Goal: Transaction & Acquisition: Obtain resource

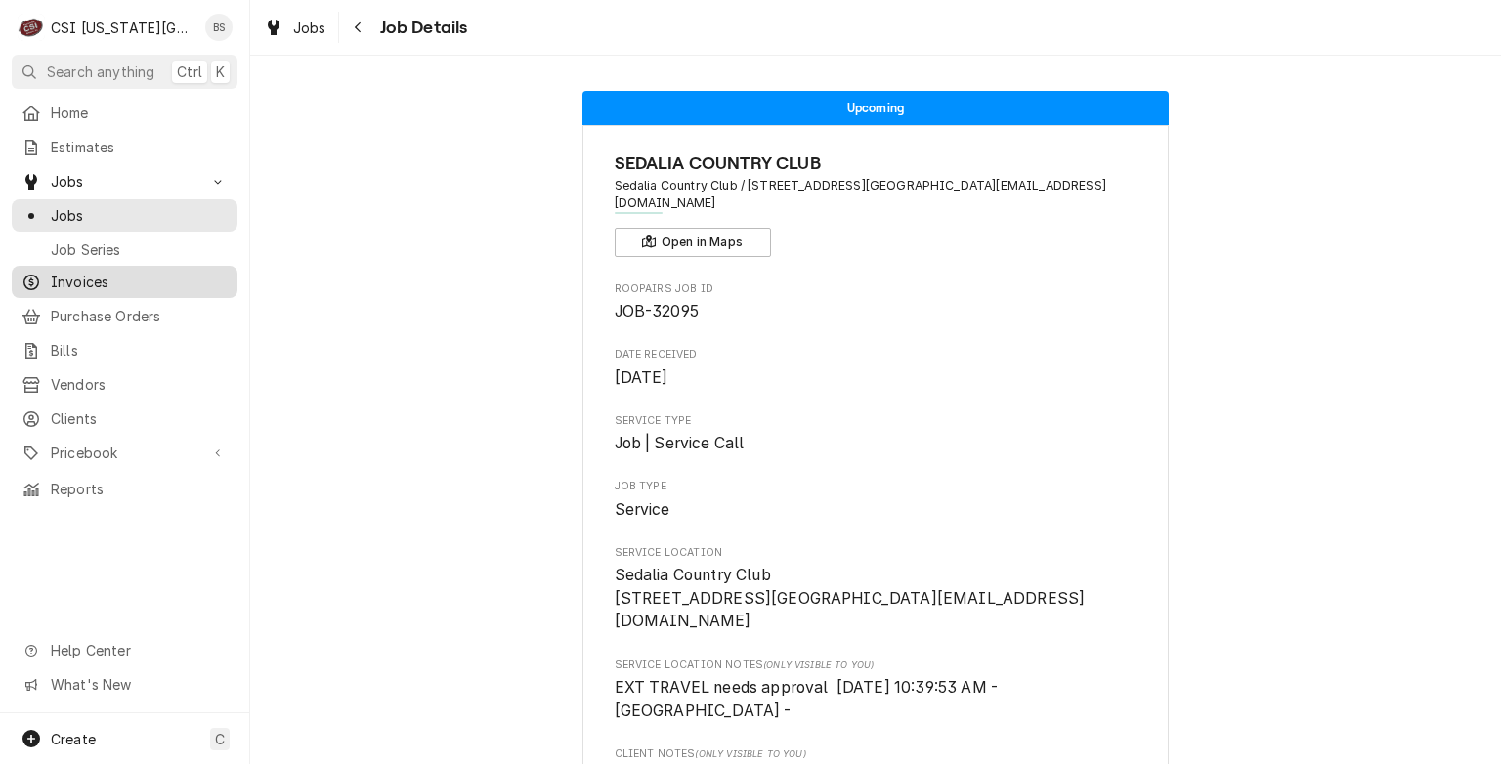
click at [68, 275] on span "Invoices" at bounding box center [139, 282] width 177 height 21
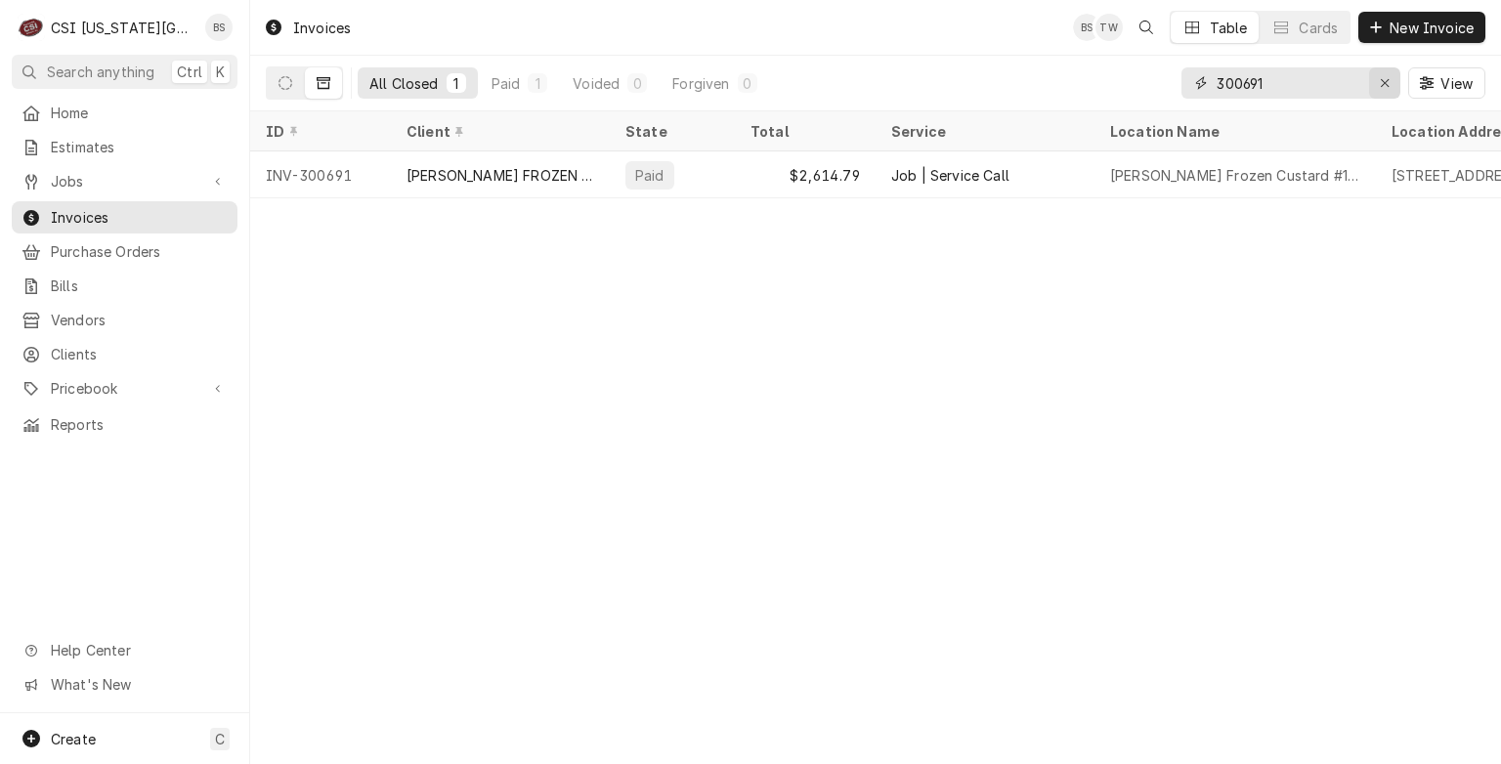
click at [1389, 78] on div "Erase input" at bounding box center [1385, 83] width 20 height 20
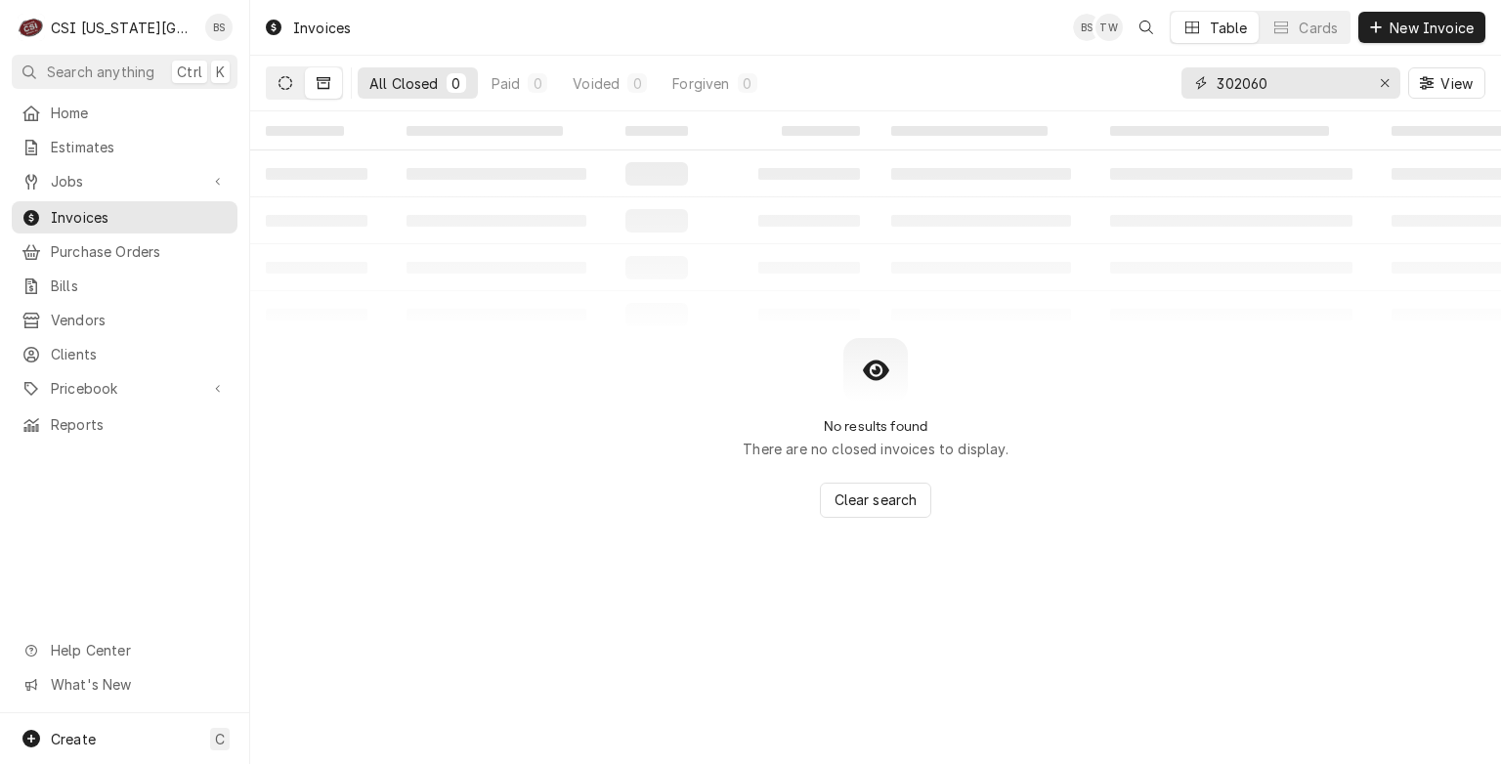
type input "302060"
click at [289, 78] on icon "Dynamic Content Wrapper" at bounding box center [285, 83] width 14 height 14
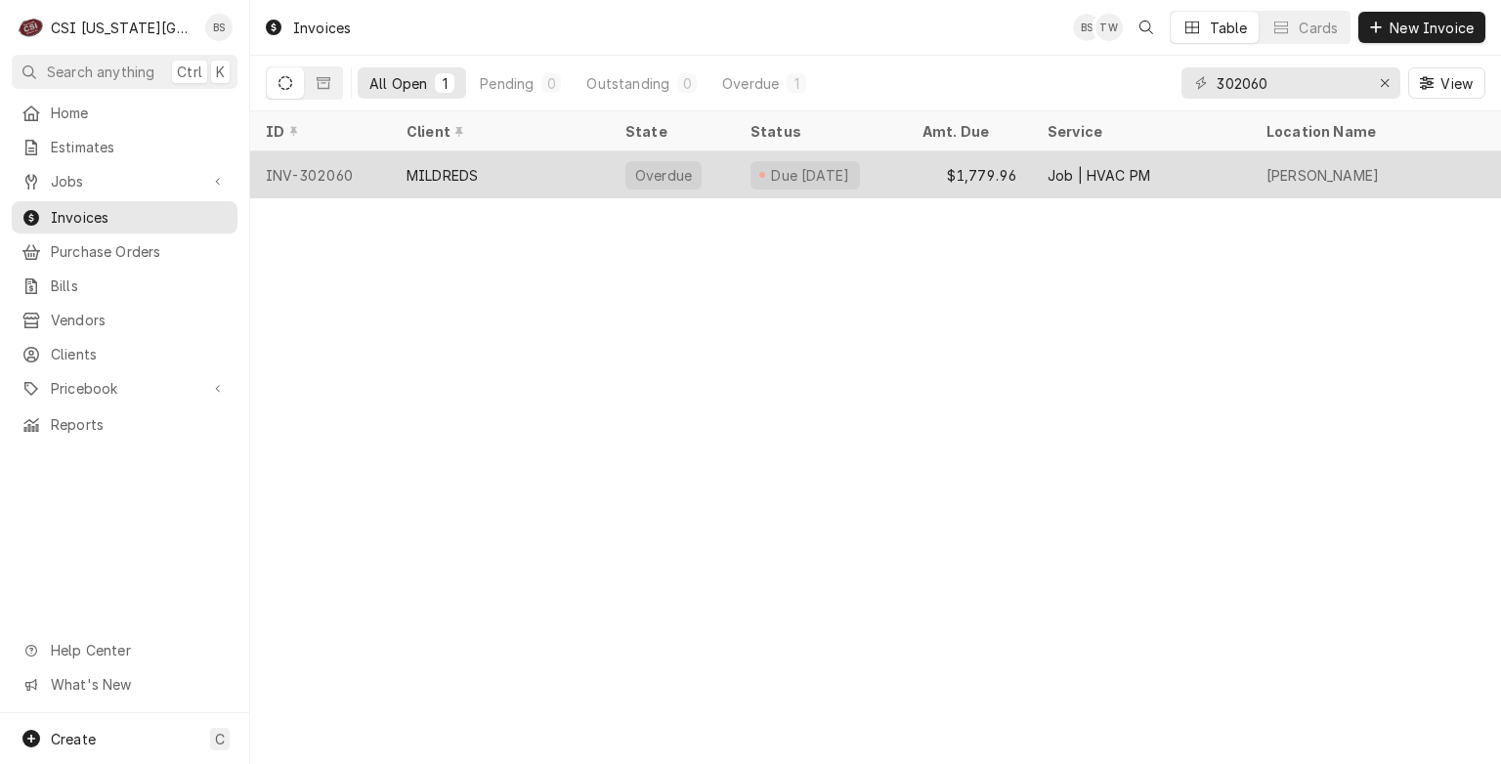
click at [313, 168] on div "INV-302060" at bounding box center [320, 174] width 141 height 47
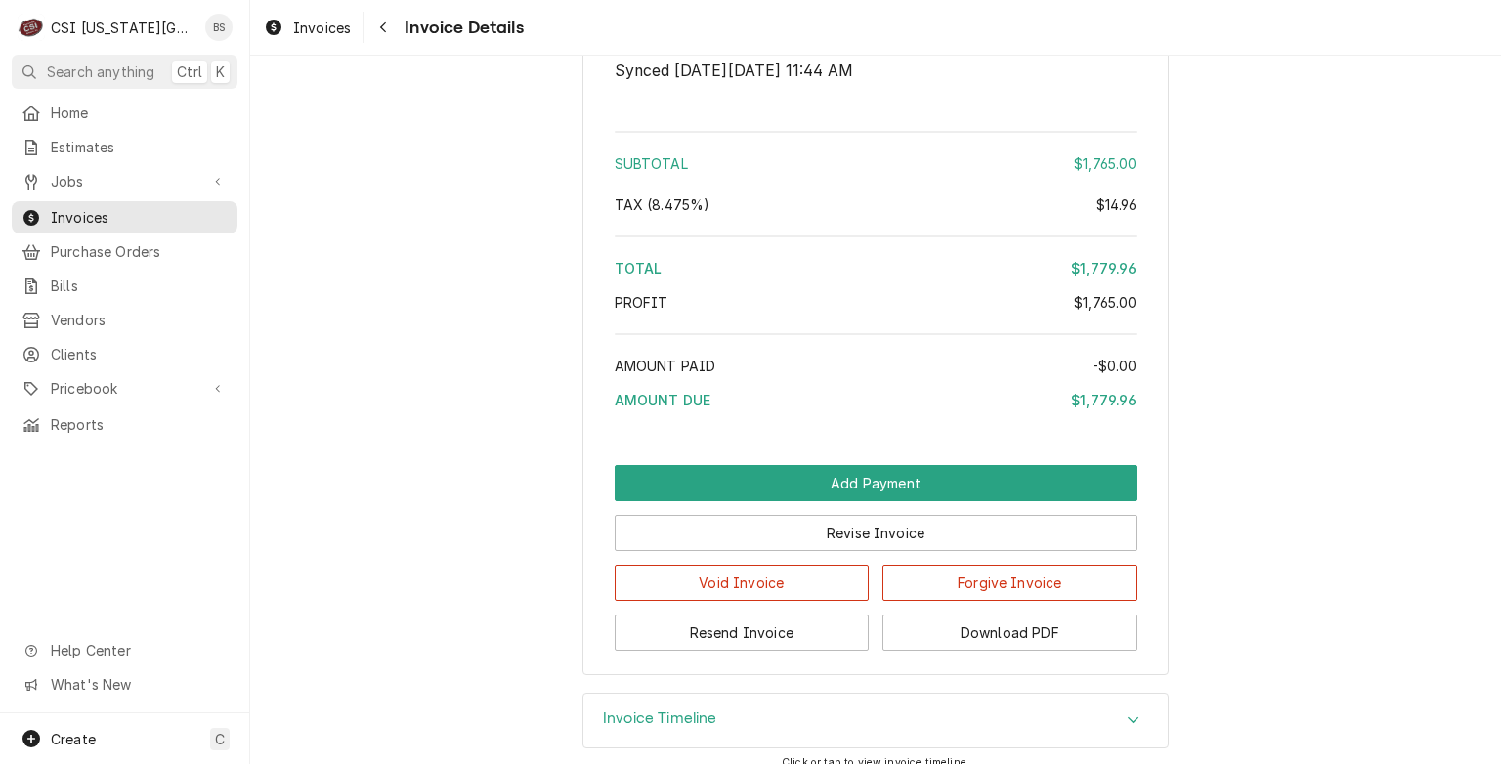
scroll to position [3129, 0]
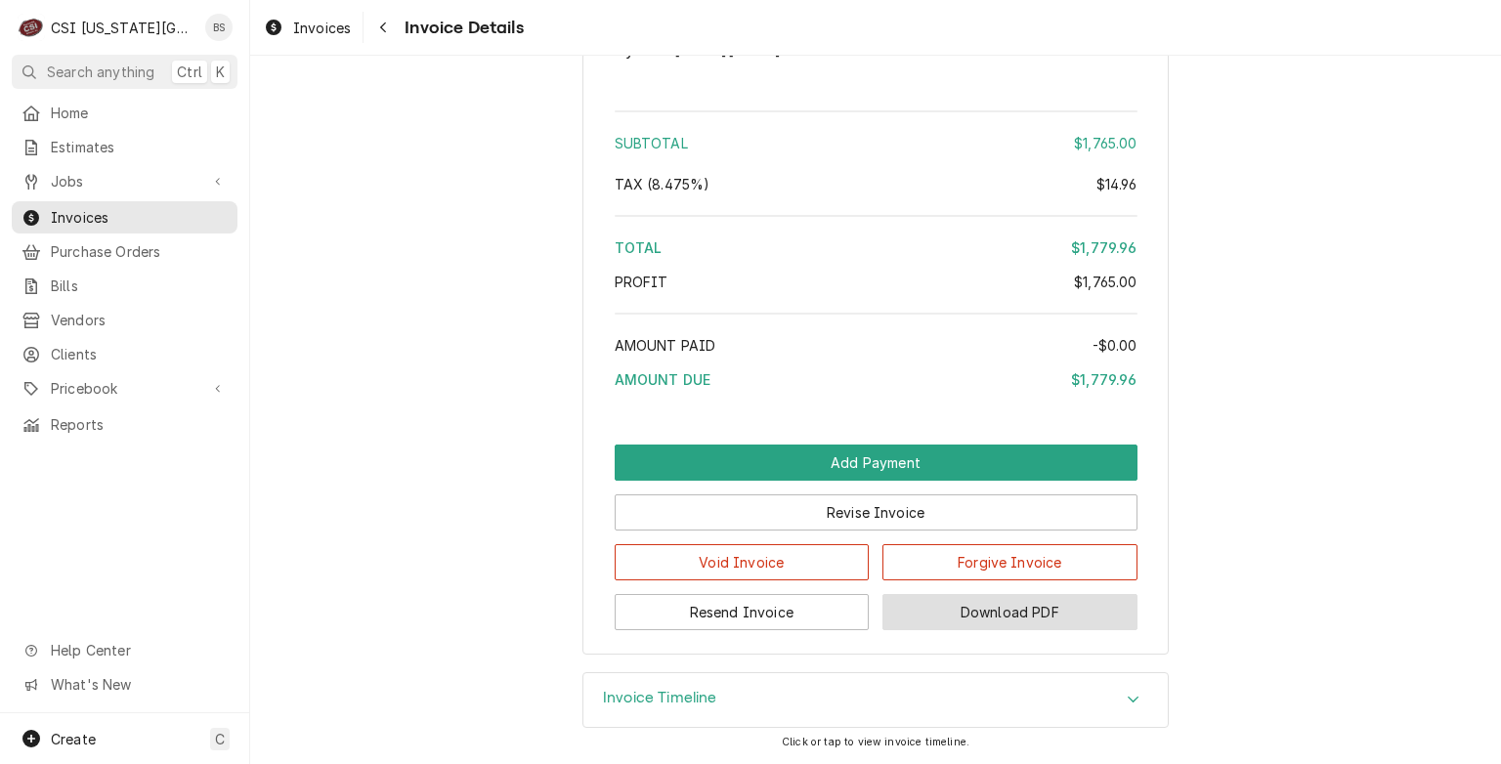
click at [993, 610] on button "Download PDF" at bounding box center [1009, 612] width 255 height 36
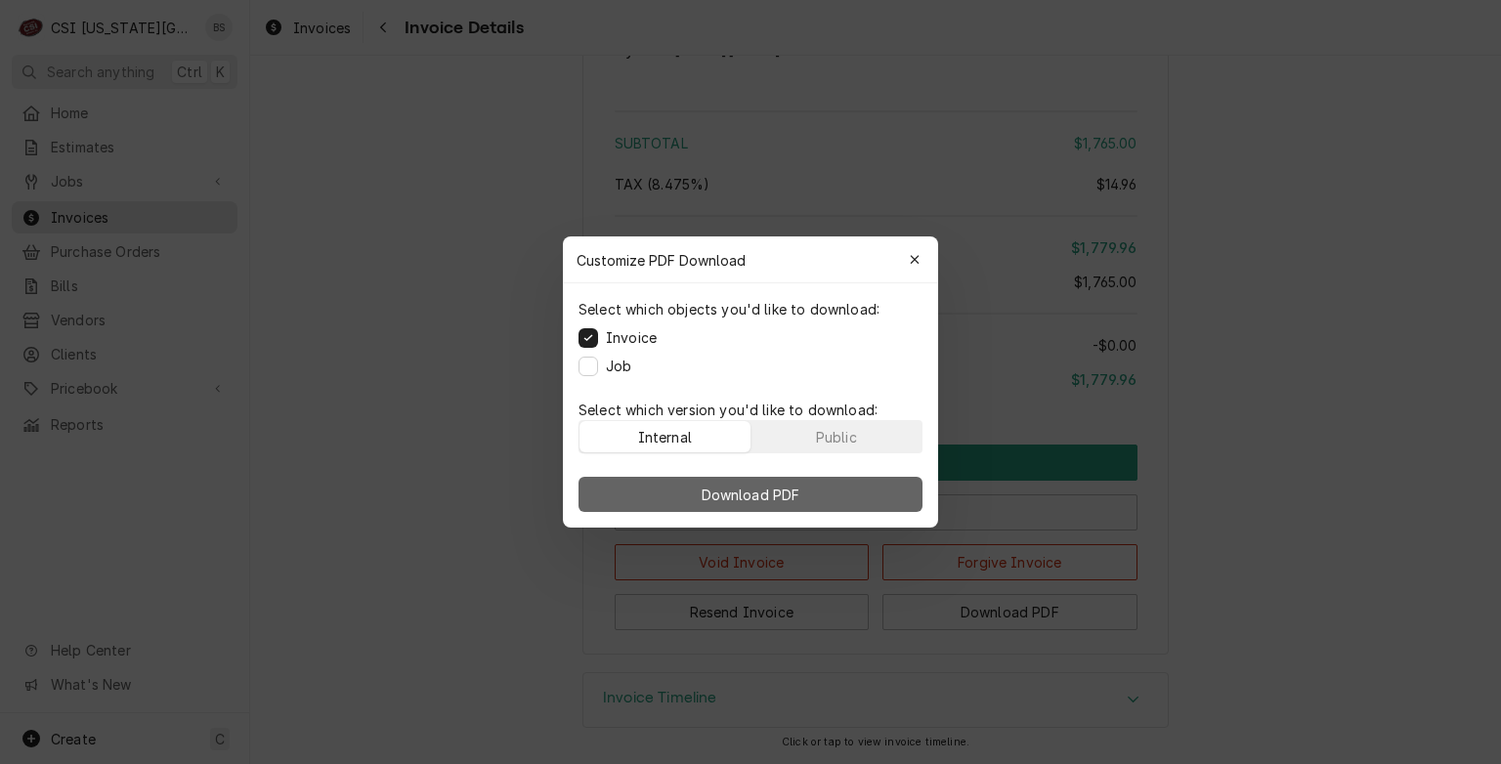
click at [739, 491] on span "Download PDF" at bounding box center [751, 495] width 106 height 21
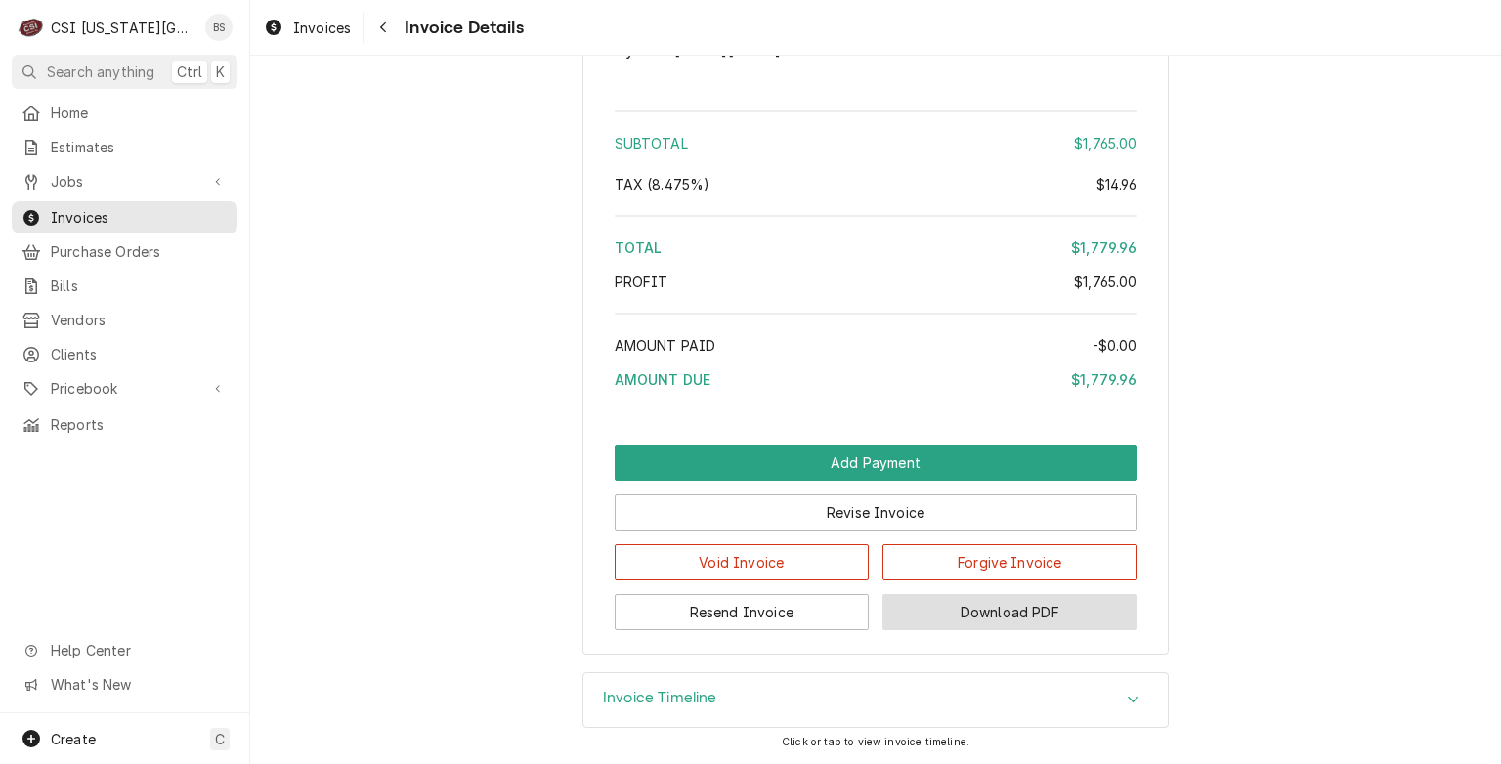
click at [989, 615] on button "Download PDF" at bounding box center [1009, 612] width 255 height 36
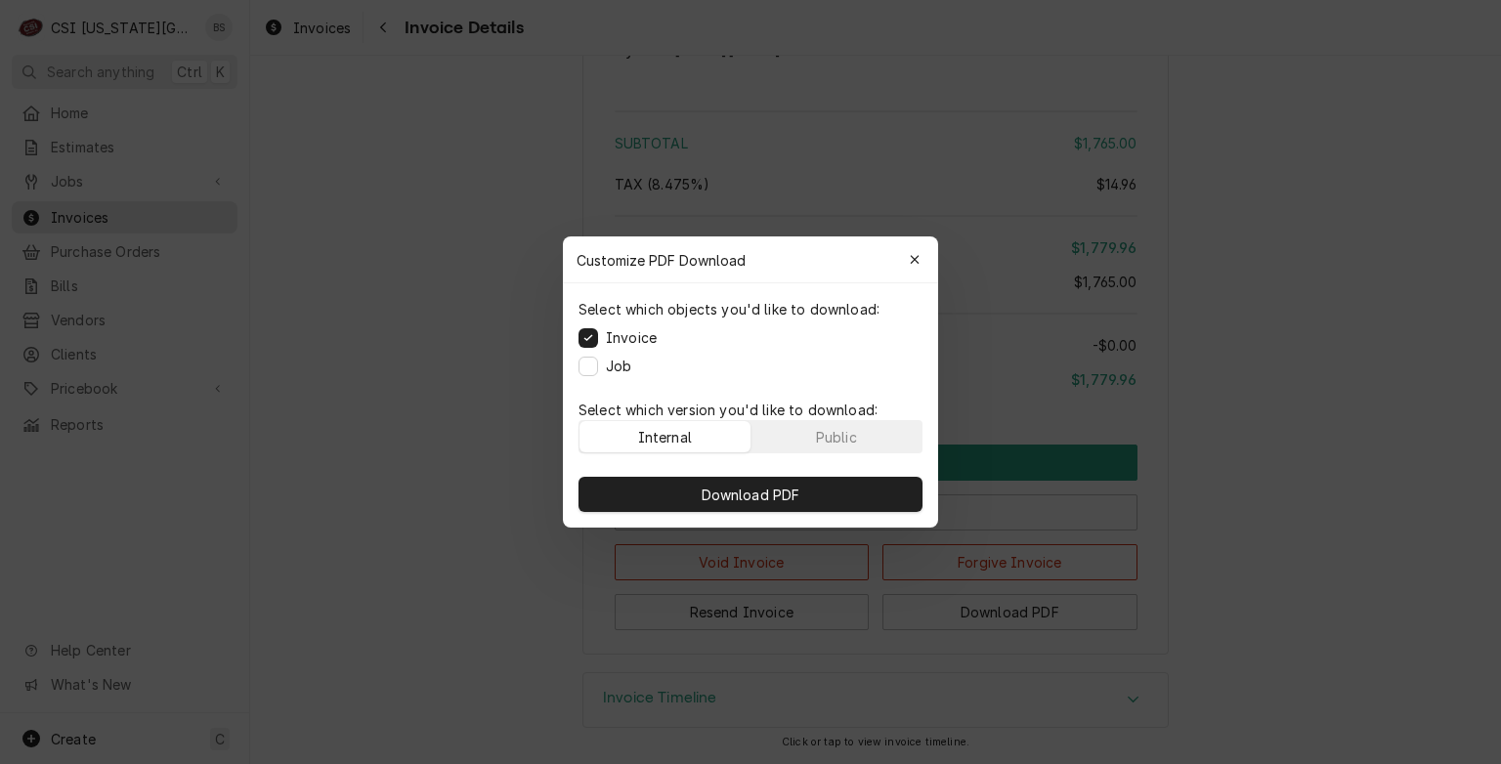
click at [658, 432] on div "Internal" at bounding box center [665, 437] width 54 height 21
click at [590, 365] on button "Job" at bounding box center [588, 367] width 20 height 20
click at [586, 328] on button "Invoice" at bounding box center [588, 338] width 20 height 20
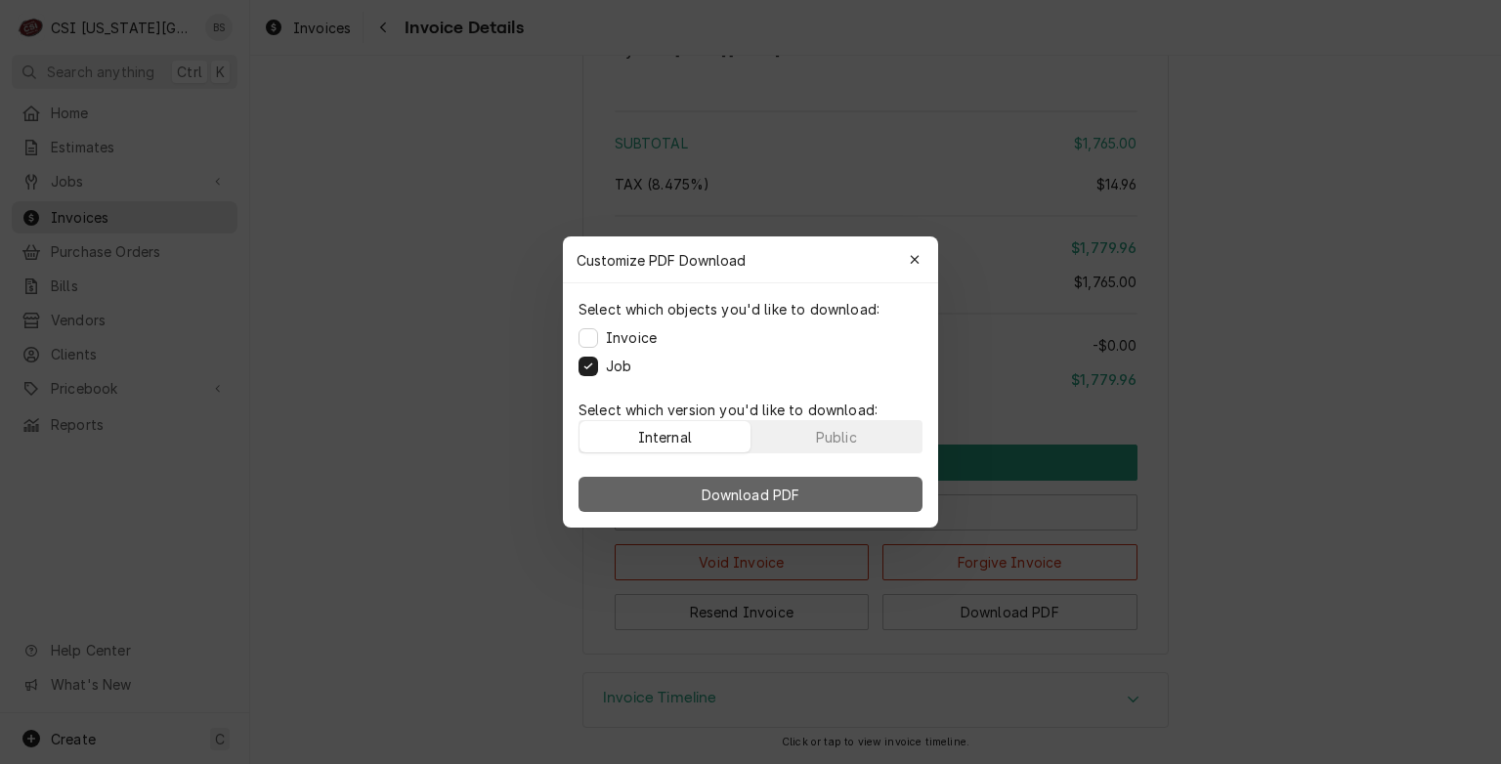
click at [746, 488] on span "Download PDF" at bounding box center [751, 495] width 106 height 21
